Goal: Download file/media

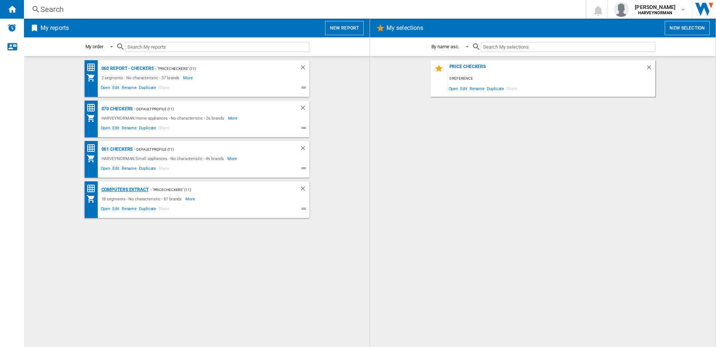
click at [115, 190] on div "Computers extract" at bounding box center [124, 189] width 49 height 9
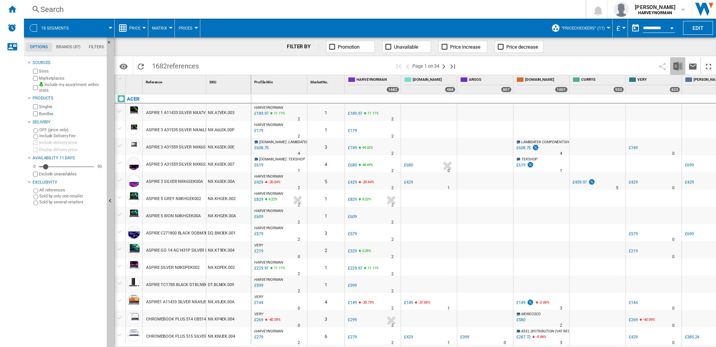
click at [678, 66] on img "Download in Excel" at bounding box center [677, 66] width 9 height 9
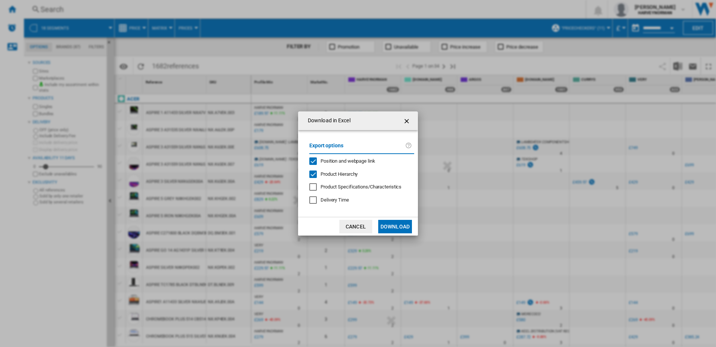
click at [389, 225] on button "Download" at bounding box center [395, 226] width 34 height 13
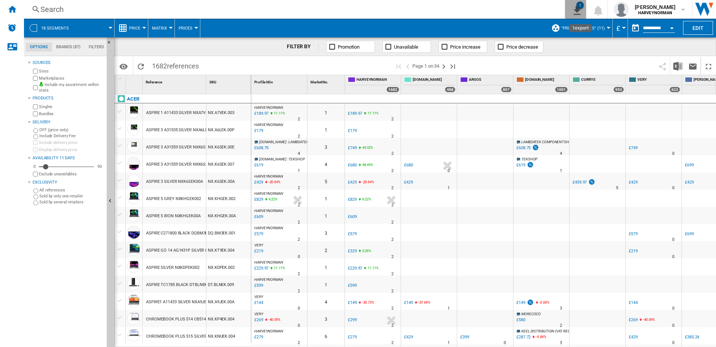
click at [586, 10] on button "1" at bounding box center [575, 9] width 21 height 19
